Goal: Transaction & Acquisition: Obtain resource

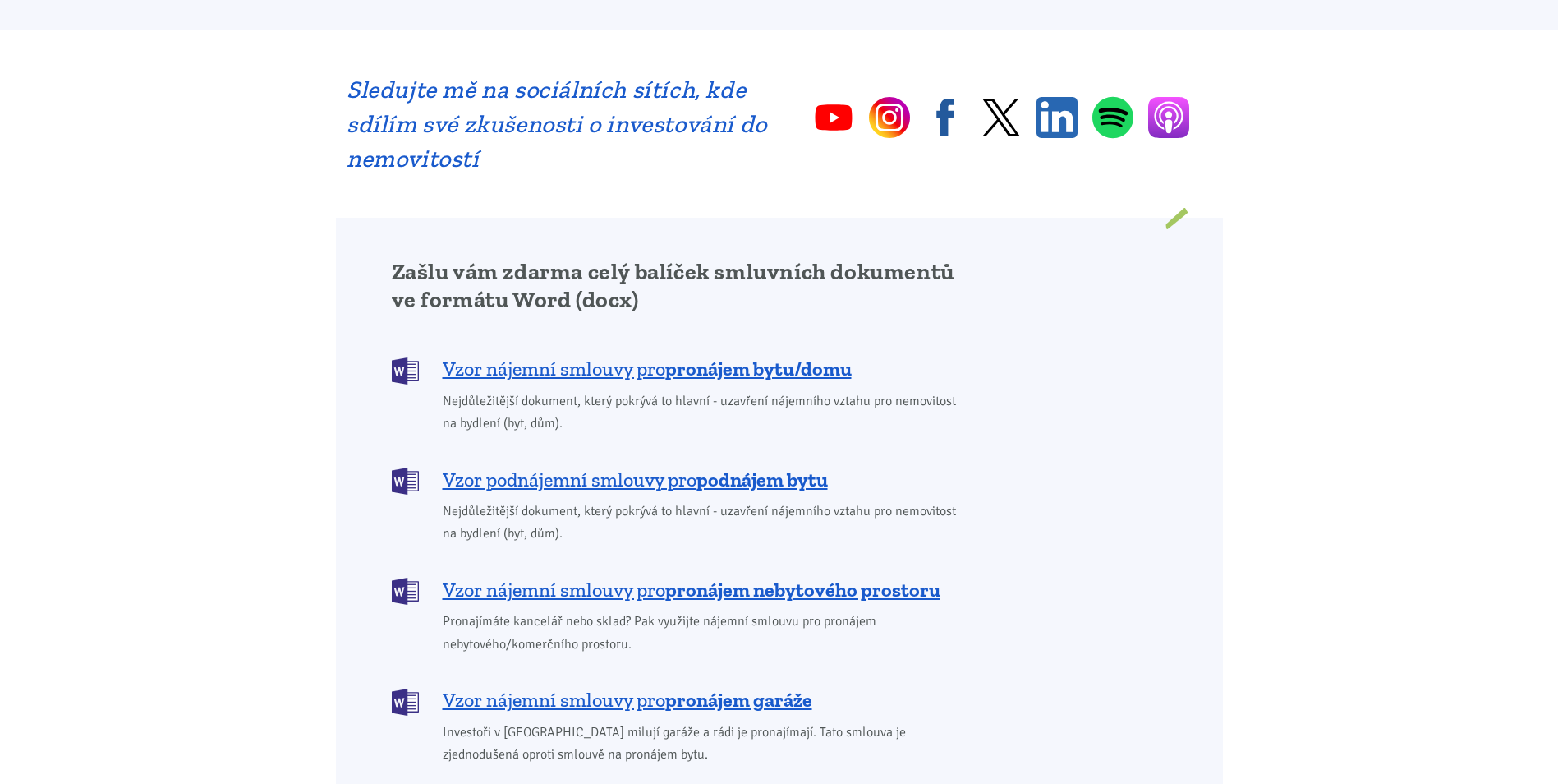
scroll to position [1150, 0]
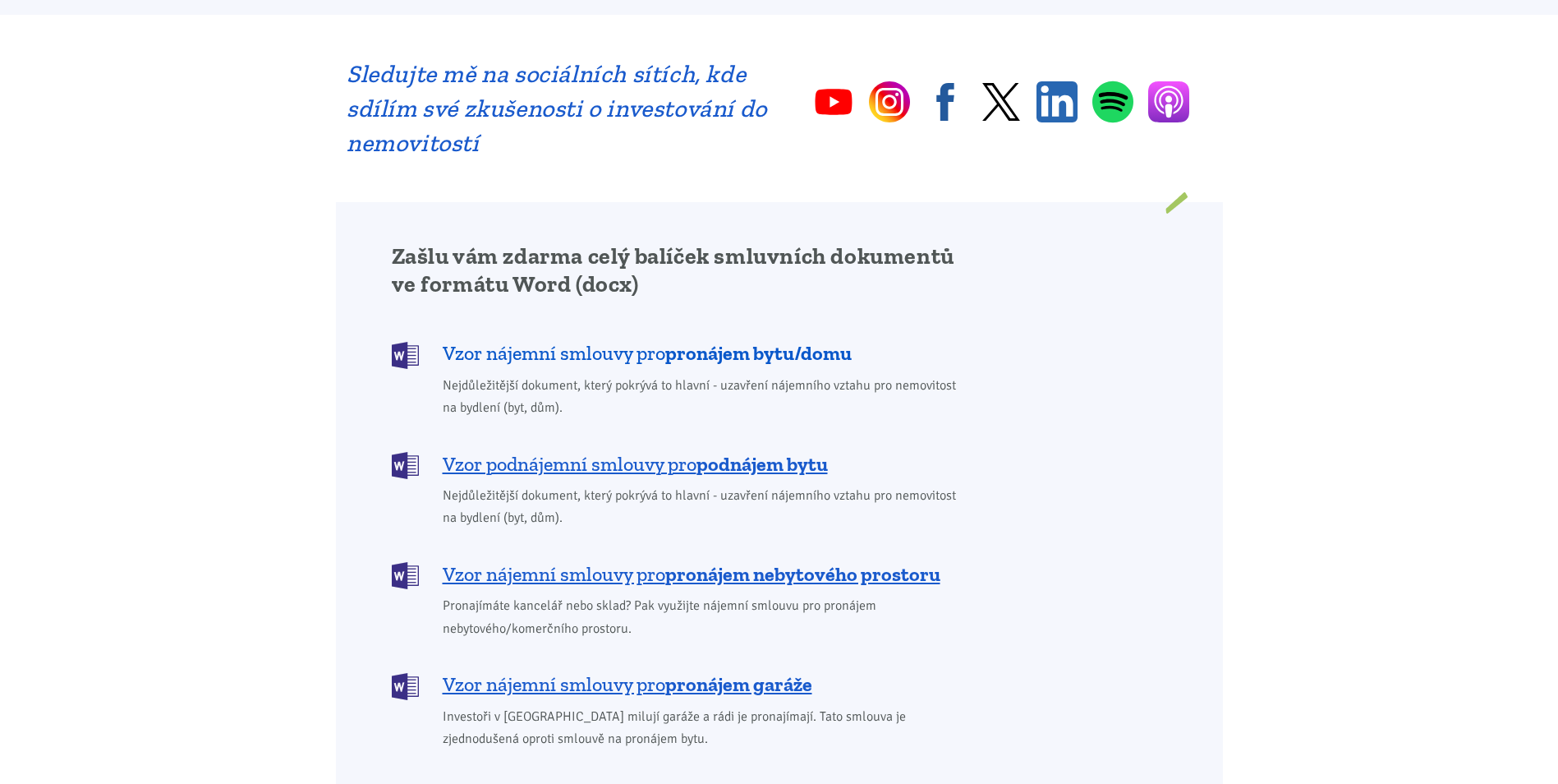
click at [593, 340] on span "Vzor nájemní smlouvy pro pronájem bytu/domu" at bounding box center [647, 353] width 409 height 26
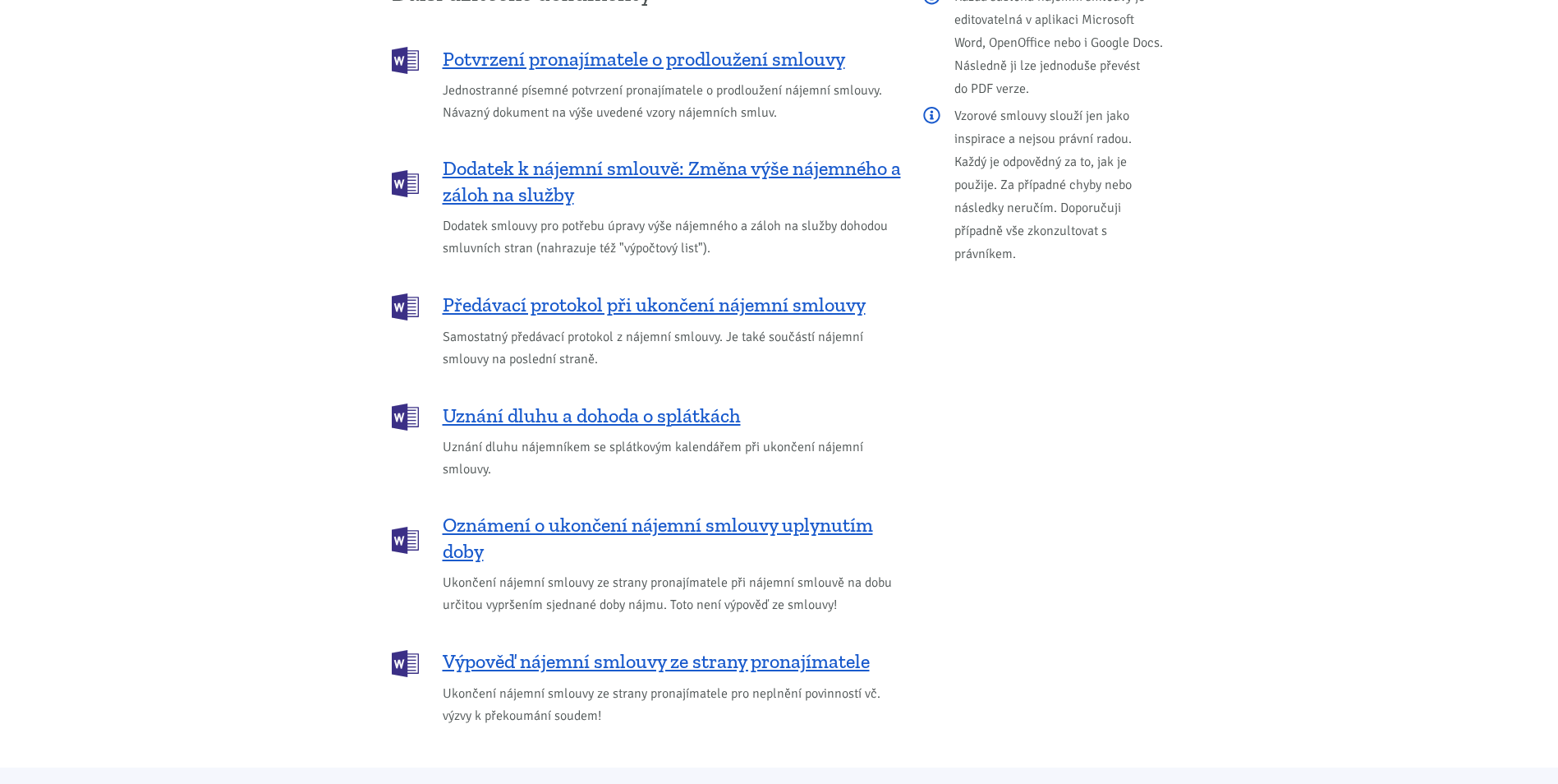
scroll to position [1922, 0]
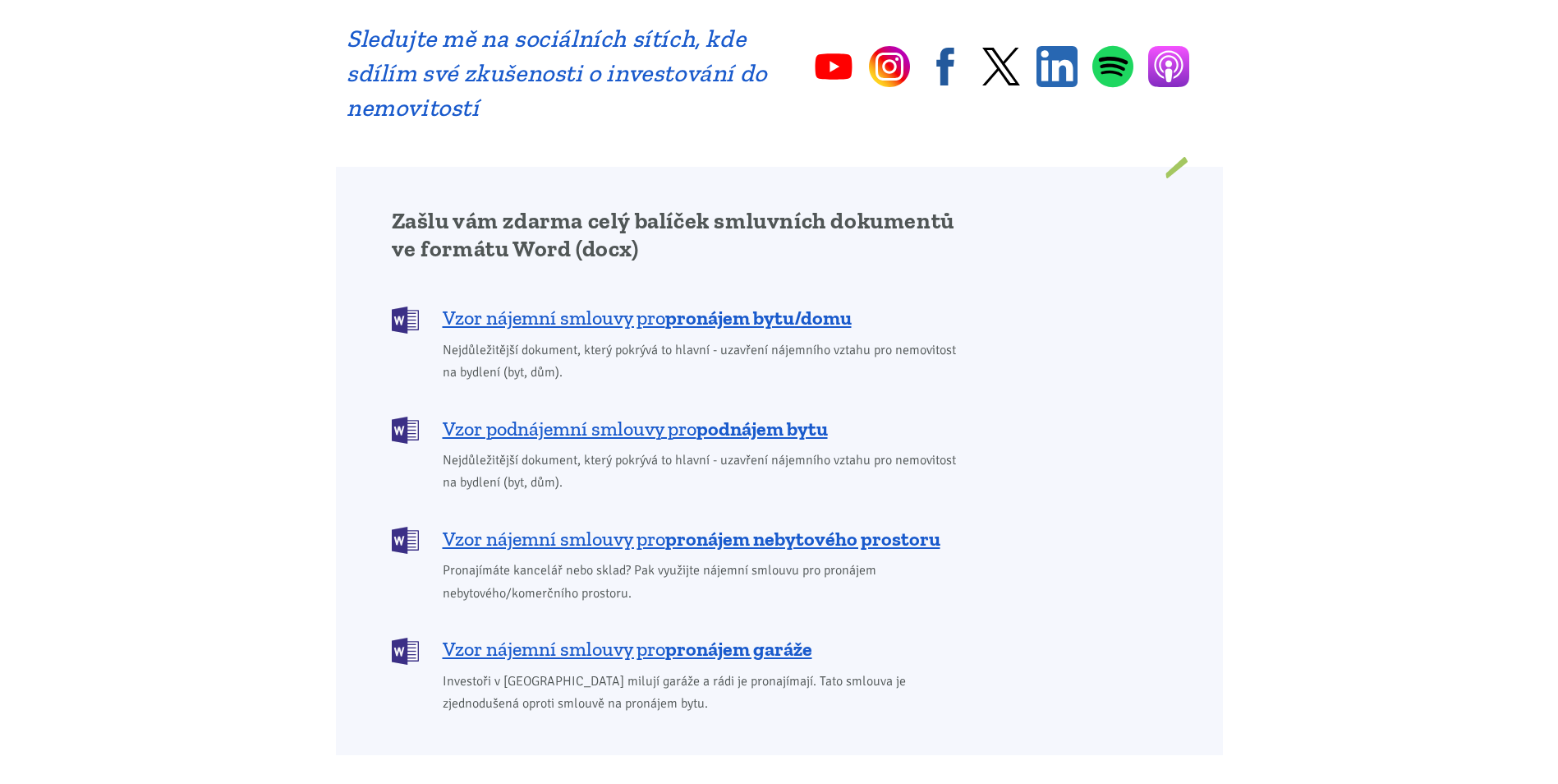
scroll to position [1150, 0]
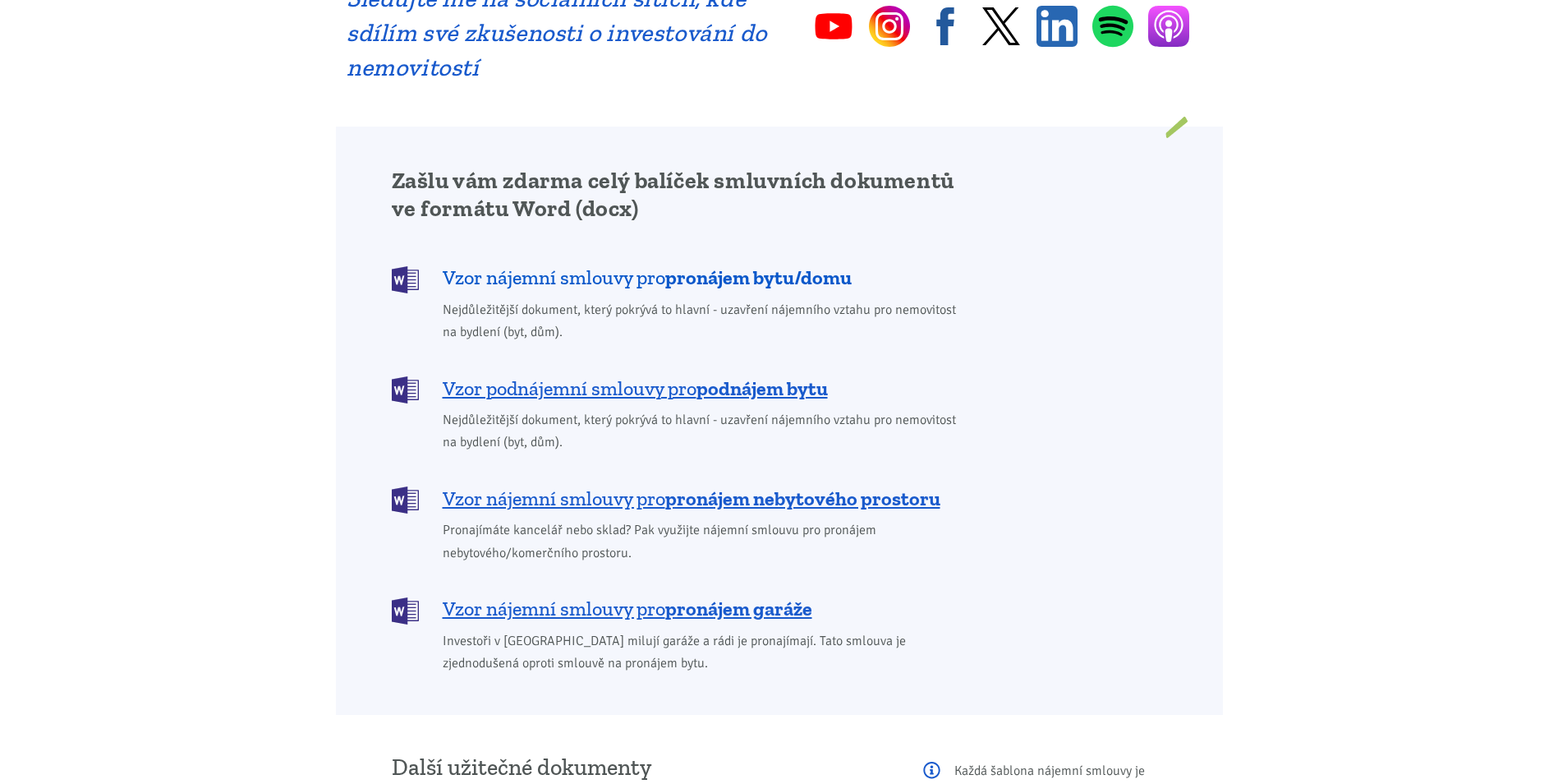
scroll to position [1232, 0]
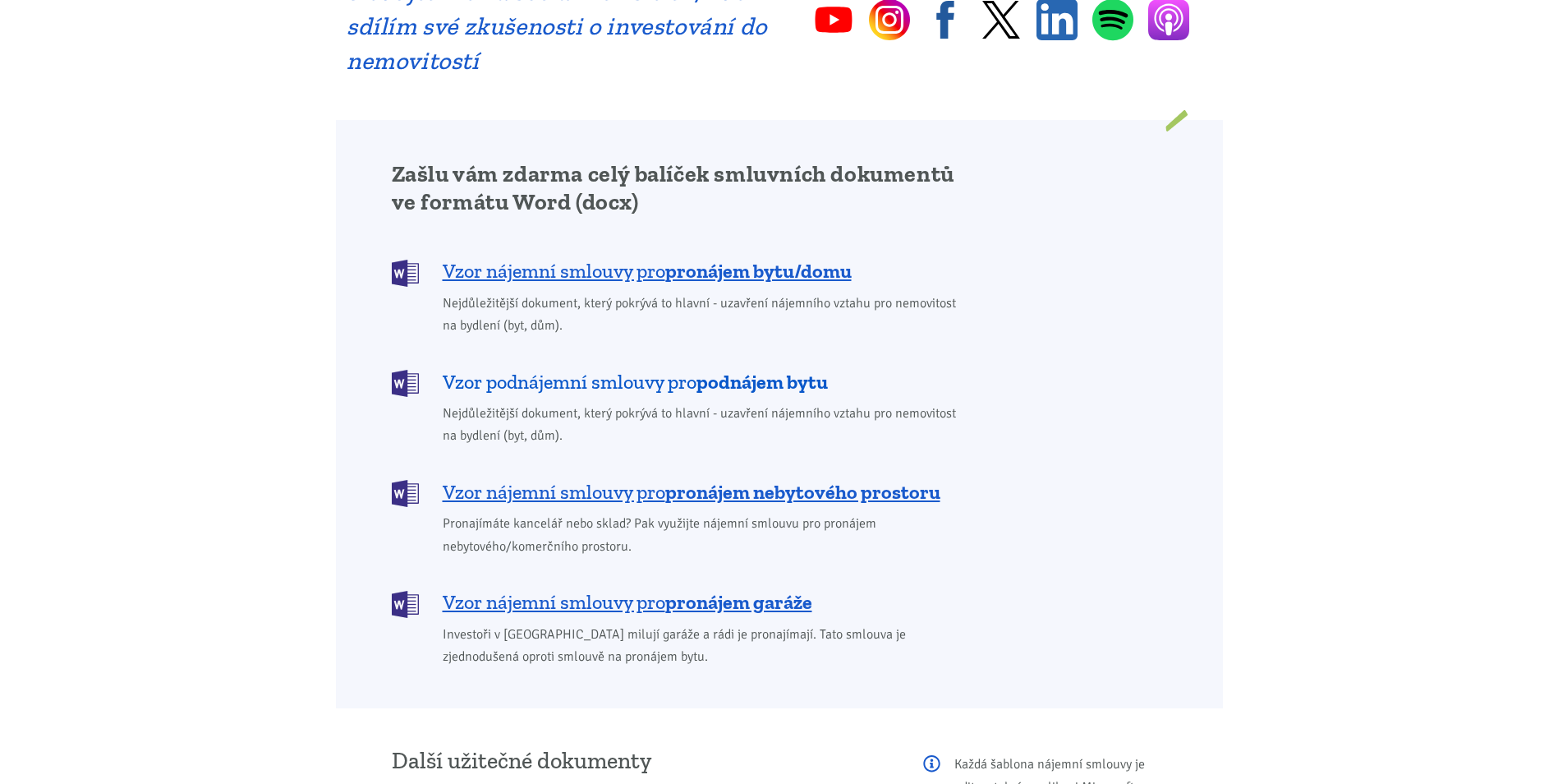
click at [599, 369] on span "Vzor podnájemní smlouvy pro podnájem bytu" at bounding box center [635, 382] width 385 height 26
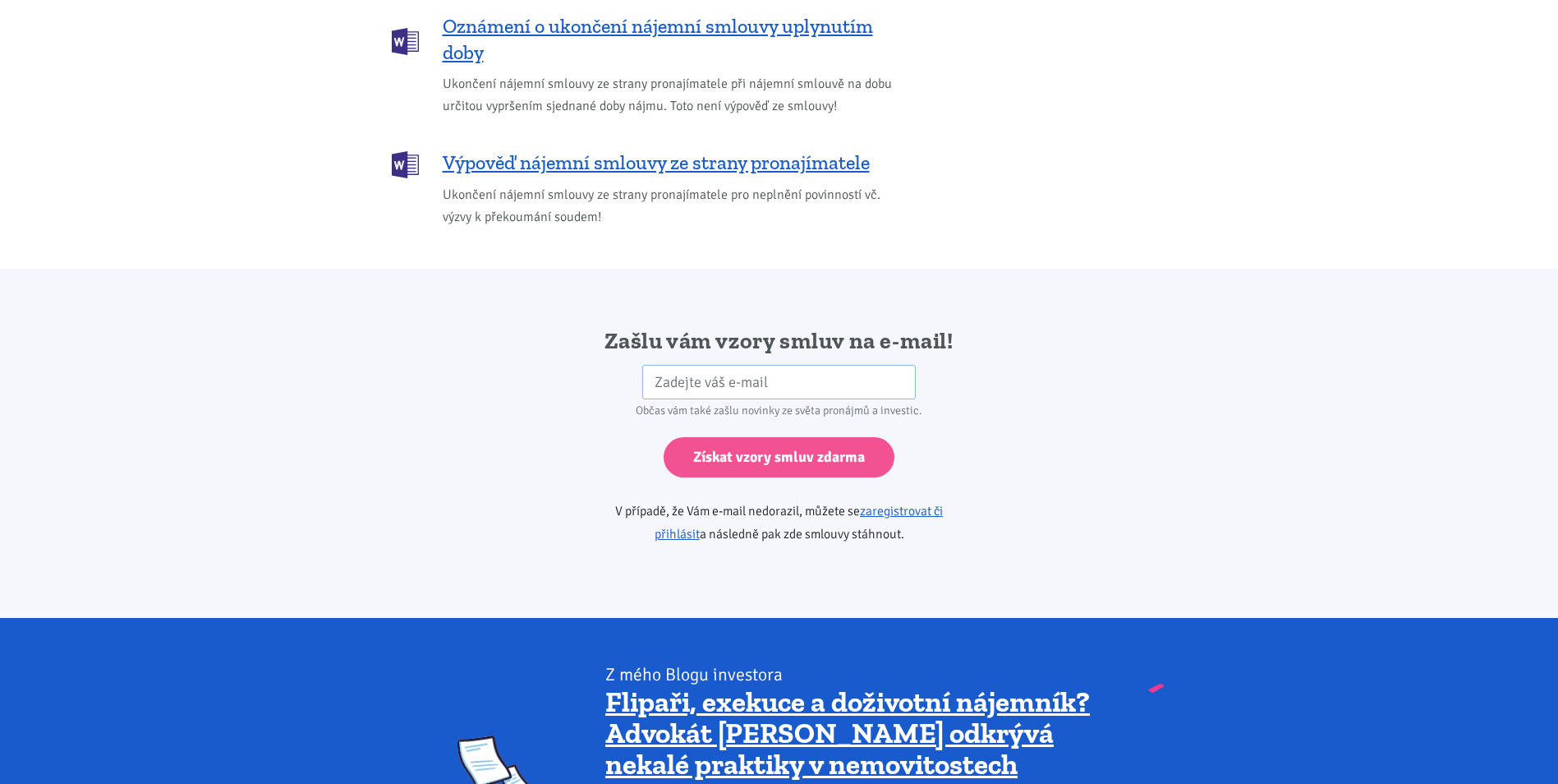
scroll to position [2497, 0]
click at [661, 366] on input "email" at bounding box center [779, 383] width 274 height 35
type input "MilenaUh@seznam.cz"
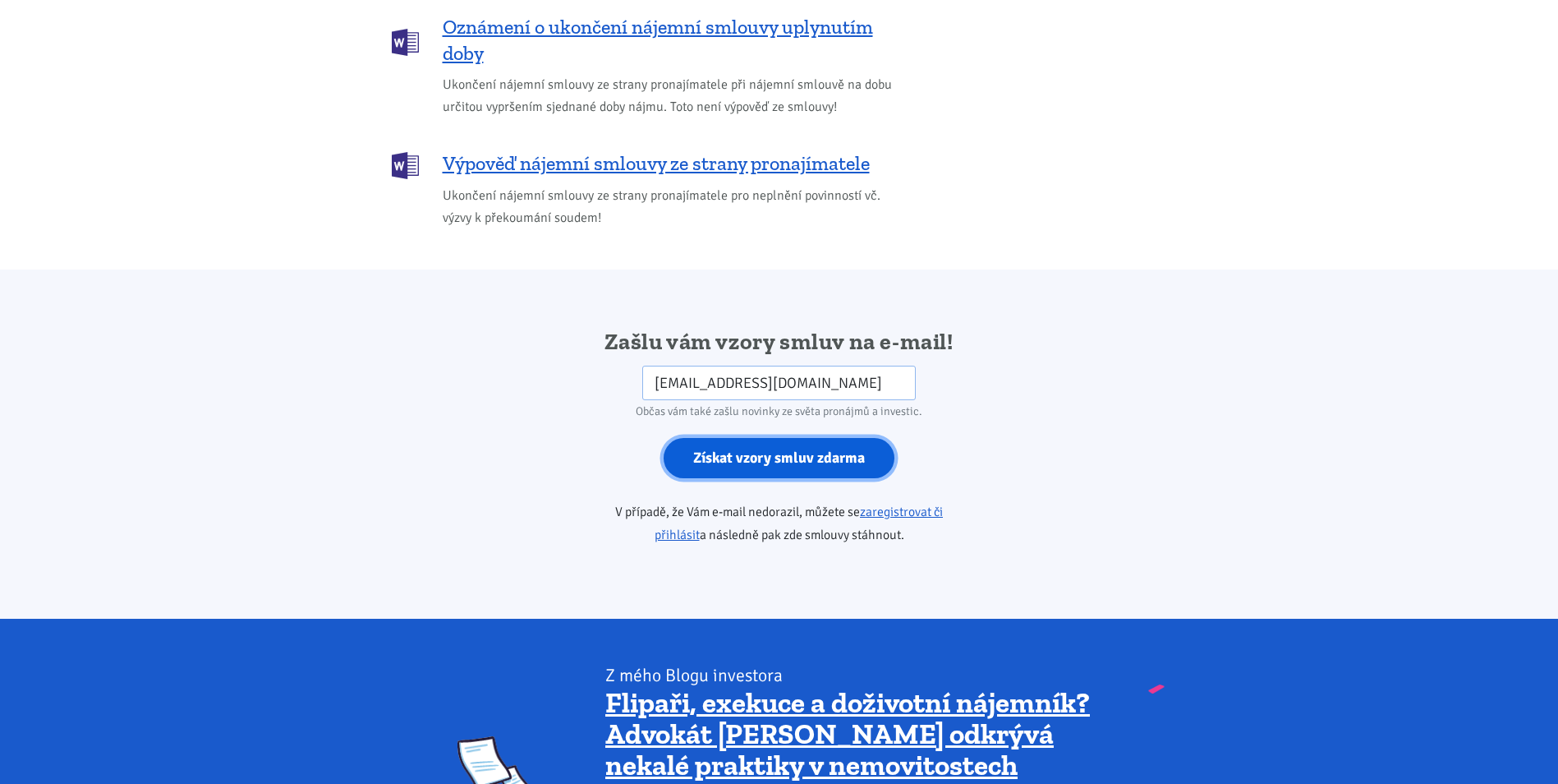
click at [754, 438] on input "Získat vzory smluv zdarma" at bounding box center [779, 458] width 231 height 40
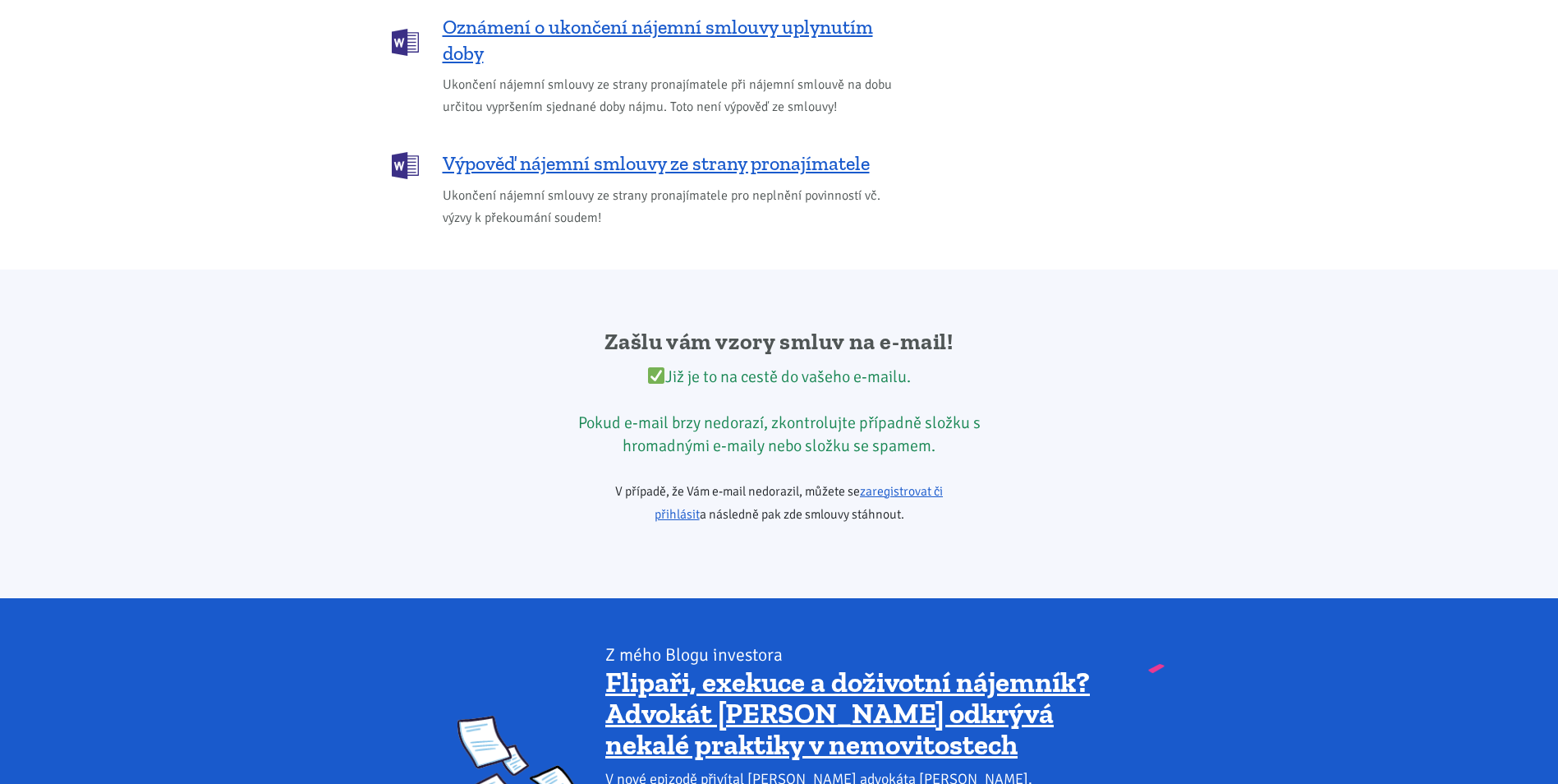
scroll to position [2415, 0]
